Goal: Information Seeking & Learning: Learn about a topic

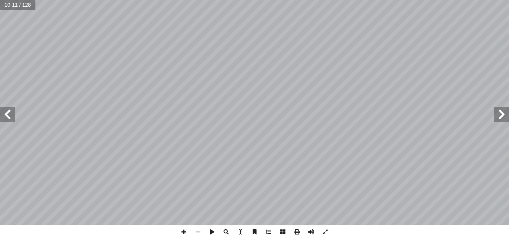
click at [503, 118] on span at bounding box center [501, 114] width 15 height 15
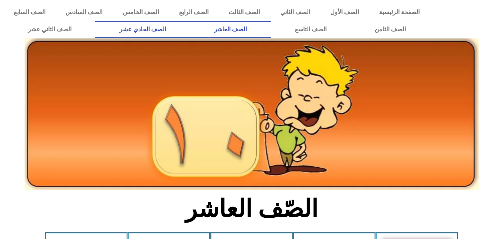
click at [190, 35] on link "الصف الحادي عشر" at bounding box center [142, 29] width 95 height 17
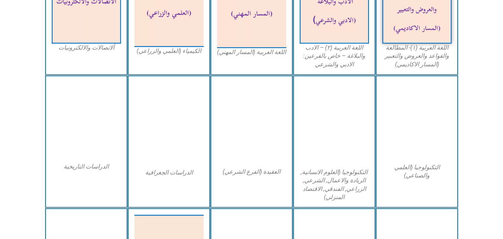
scroll to position [316, 0]
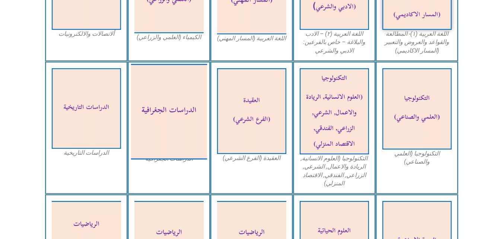
click at [162, 110] on img at bounding box center [169, 111] width 76 height 95
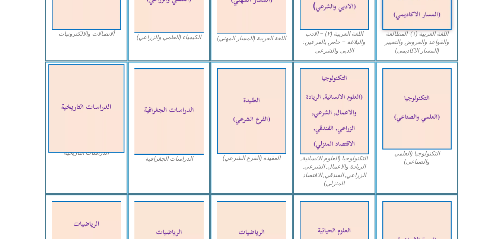
click at [96, 111] on img at bounding box center [86, 108] width 76 height 89
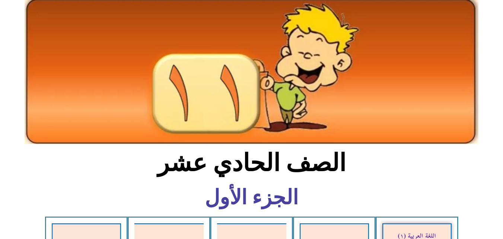
scroll to position [0, 0]
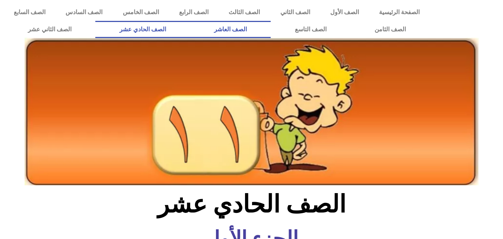
click at [271, 33] on link "الصف العاشر" at bounding box center [230, 29] width 81 height 17
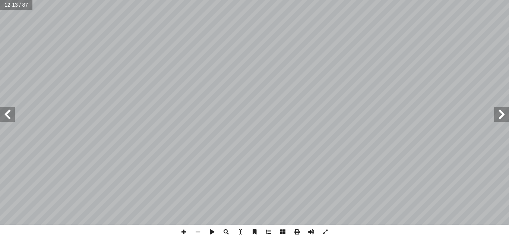
click at [501, 115] on span at bounding box center [501, 114] width 15 height 15
click at [501, 117] on span at bounding box center [501, 114] width 15 height 15
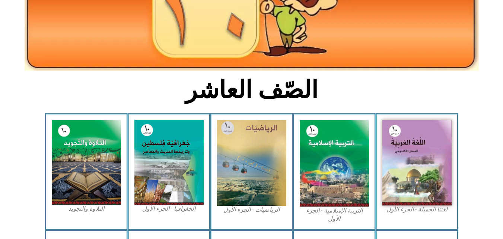
scroll to position [165, 0]
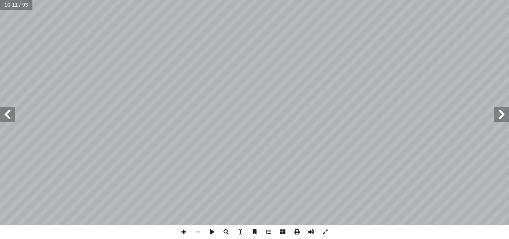
click at [0, 112] on span at bounding box center [7, 114] width 15 height 15
click at [494, 111] on span at bounding box center [501, 114] width 15 height 15
